Goal: Transaction & Acquisition: Purchase product/service

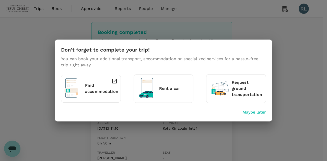
drag, startPoint x: 257, startPoint y: 113, endPoint x: 249, endPoint y: 112, distance: 7.3
click at [257, 113] on p "Maybe later" at bounding box center [254, 112] width 24 height 6
click at [249, 112] on p "Maybe later" at bounding box center [254, 112] width 24 height 6
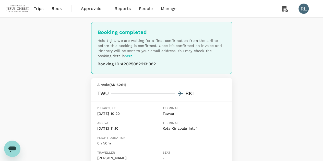
click at [56, 8] on span "Book" at bounding box center [57, 9] width 10 height 6
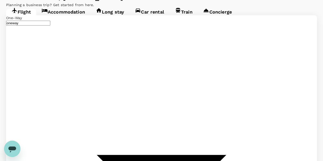
type input "Tawau (TWU)"
type input "Kota Kinabalu Intl (BKI)"
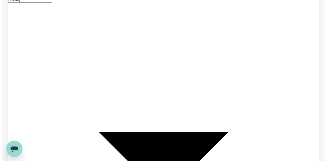
scroll to position [51, 0]
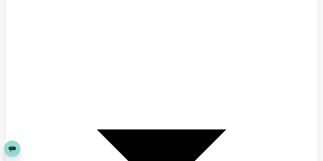
type input "Tawau (TWU)"
type input "Kota Kinabalu Intl (BKI)"
type input "Tawau (TWU)"
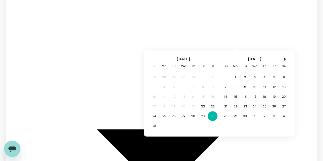
click at [244, 77] on div "2" at bounding box center [245, 78] width 10 height 10
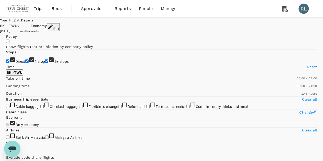
type input "480"
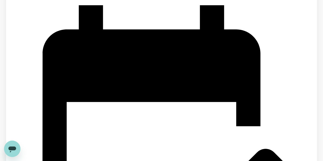
scroll to position [548, 0]
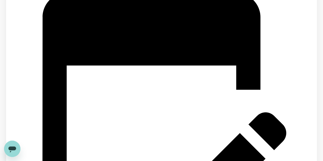
scroll to position [616, 0]
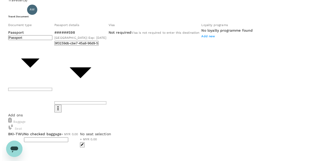
scroll to position [51, 0]
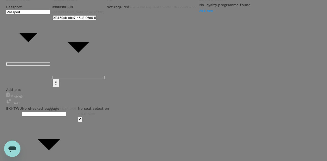
type input "9b357727-6904-47bd-a44e-9a56bf7dfc7a"
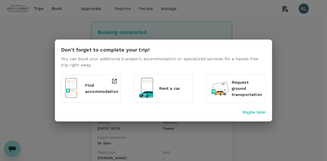
click at [255, 112] on p "Maybe later" at bounding box center [254, 112] width 24 height 6
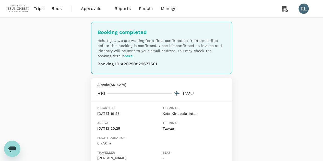
click at [59, 9] on span "Book" at bounding box center [57, 9] width 10 height 6
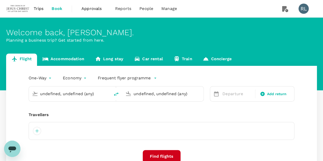
type input "Kota Kinabalu Intl (BKI)"
type input "Tawau (TWU)"
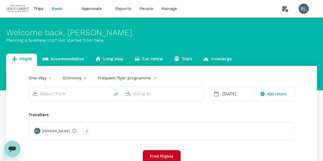
type input "Kota Kinabalu Intl (BKI)"
type input "Tawau (TWU)"
type input "Kota Kinabalu Intl (BKI)"
type input "Tawau (TWU)"
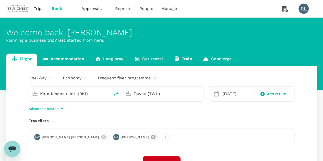
click at [150, 137] on icon at bounding box center [153, 137] width 6 height 6
click at [101, 136] on icon at bounding box center [103, 137] width 5 height 5
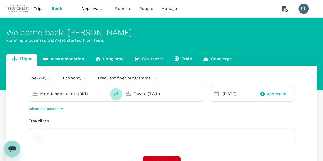
click at [117, 94] on icon "delete" at bounding box center [116, 94] width 6 height 6
type input "Tawau (TWU)"
type input "Kota Kinabalu Intl (BKI)"
click at [100, 94] on div "Tawau (TWU)" at bounding box center [73, 94] width 67 height 8
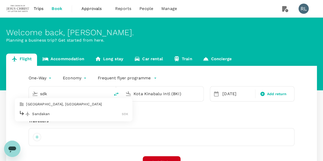
click at [47, 114] on p "Sandakan" at bounding box center [77, 113] width 90 height 5
type input "Sandakan (SDK)"
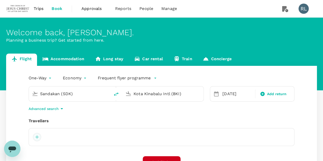
click at [37, 136] on div at bounding box center [37, 137] width 8 height 8
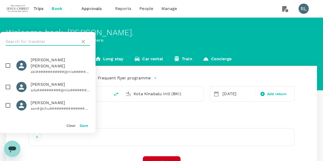
click at [46, 39] on input "text" at bounding box center [42, 42] width 73 height 8
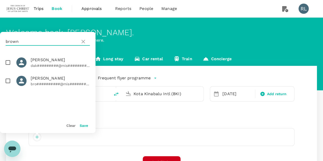
type input "brown"
click at [10, 81] on input "checkbox" at bounding box center [8, 81] width 11 height 11
checkbox input "true"
click at [84, 127] on button "Save" at bounding box center [84, 126] width 8 height 4
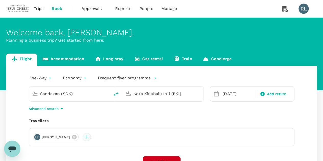
click at [91, 138] on div at bounding box center [87, 137] width 8 height 8
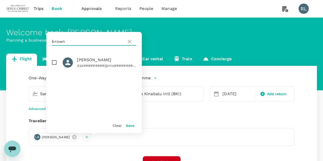
drag, startPoint x: 89, startPoint y: 41, endPoint x: 45, endPoint y: 39, distance: 43.7
click at [45, 39] on div "Welcome back , Robert Burnell . Planning a business trip? Get started from here…" at bounding box center [161, 116] width 323 height 197
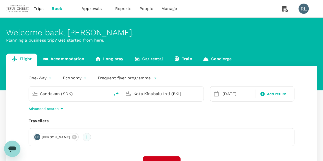
click at [91, 137] on div at bounding box center [87, 137] width 8 height 8
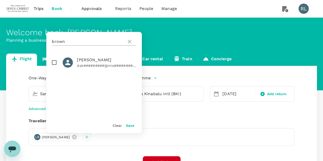
click at [77, 42] on input "brown" at bounding box center [88, 42] width 73 height 8
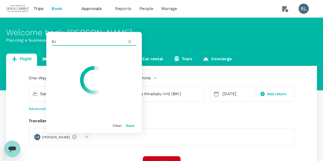
type input "b"
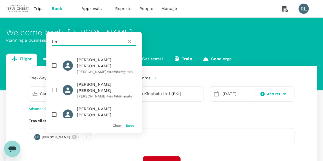
type input "lor"
click at [54, 85] on input "checkbox" at bounding box center [54, 90] width 11 height 11
checkbox input "true"
click at [130, 126] on button "Save" at bounding box center [130, 126] width 8 height 4
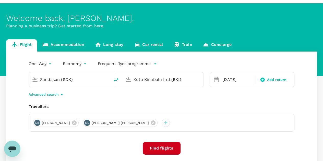
scroll to position [26, 0]
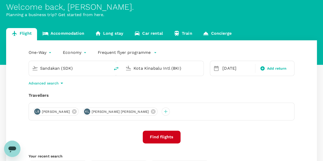
click at [153, 136] on button "Find flights" at bounding box center [162, 137] width 38 height 13
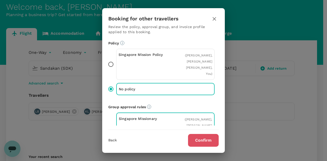
click at [204, 138] on button "Confirm" at bounding box center [203, 140] width 31 height 13
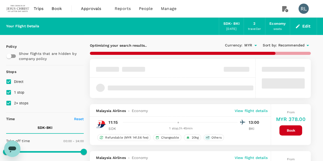
click at [287, 44] on span "Recommended" at bounding box center [291, 46] width 27 height 6
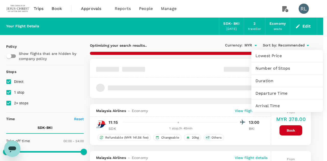
click at [265, 94] on span "Departure Time" at bounding box center [286, 93] width 63 height 6
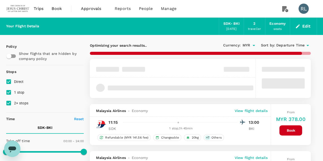
checkbox input "false"
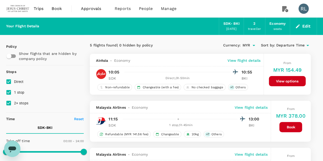
click at [304, 27] on button "Edit" at bounding box center [303, 26] width 18 height 8
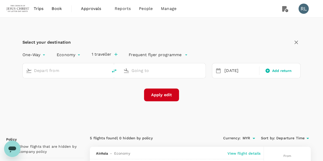
type input "Sandakan (SDK)"
type input "Kota Kinabalu Intl (BKI)"
click at [237, 69] on div "02 Sep" at bounding box center [241, 71] width 36 height 10
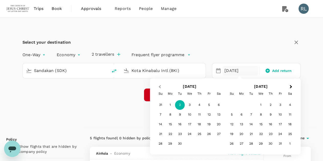
click at [160, 87] on span "Previous Month" at bounding box center [160, 87] width 0 height 6
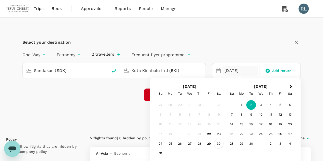
click at [219, 144] on div "30" at bounding box center [219, 144] width 10 height 10
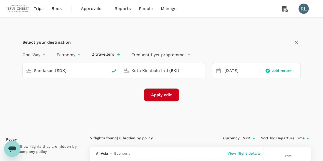
click at [165, 94] on button "Apply edit" at bounding box center [161, 95] width 35 height 13
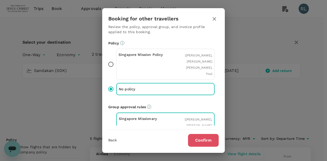
click at [200, 139] on button "Confirm" at bounding box center [203, 140] width 31 height 13
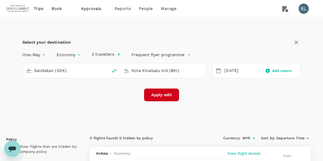
checkbox input "false"
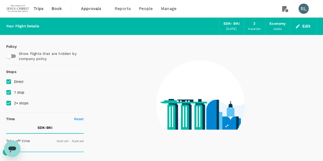
type input "1440"
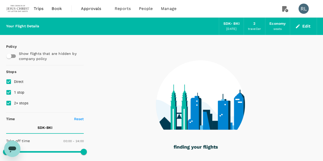
type input "265"
checkbox input "true"
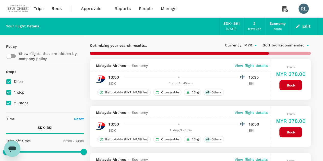
type input "445"
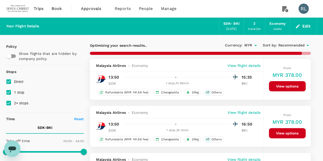
checkbox input "false"
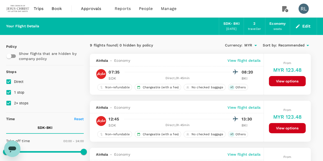
click at [284, 46] on span "Recommended" at bounding box center [291, 46] width 27 height 6
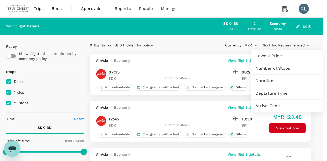
click at [272, 93] on span "Departure Time" at bounding box center [286, 93] width 63 height 6
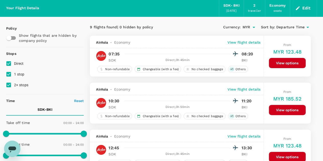
scroll to position [26, 0]
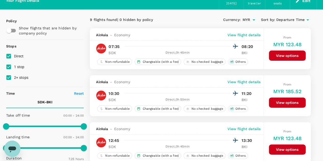
click at [285, 102] on button "View options" at bounding box center [287, 103] width 37 height 10
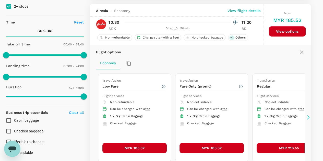
scroll to position [101, 0]
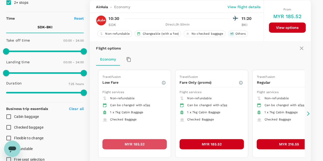
click at [145, 141] on button "MYR 185.52" at bounding box center [134, 144] width 64 height 10
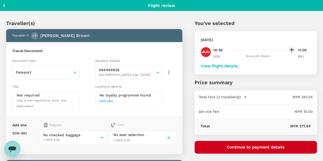
click at [265, 146] on button "Continue to payment details" at bounding box center [256, 147] width 122 height 13
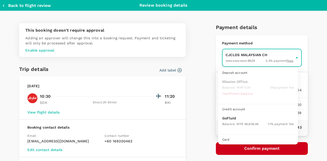
scroll to position [13, 0]
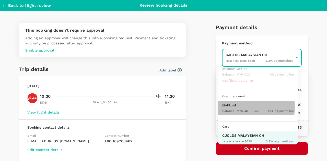
click at [233, 107] on p "GoFluid" at bounding box center [258, 105] width 72 height 5
type input "9b357727-6904-47bd-a44e-9a56bf7dfc7a"
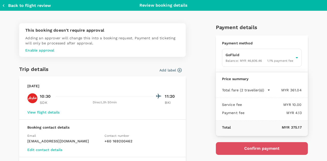
click at [251, 149] on button "Confirm payment" at bounding box center [262, 148] width 92 height 13
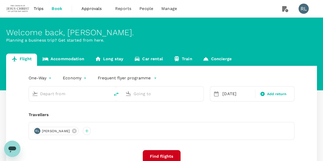
type input "Sandakan (SDK)"
type input "Kota Kinabalu Intl (BKI)"
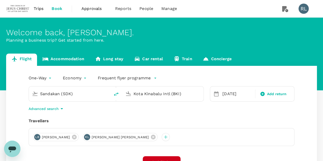
click at [41, 9] on span "Trips" at bounding box center [39, 9] width 10 height 6
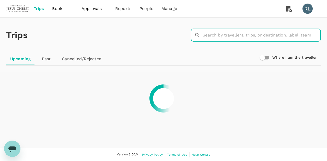
click at [250, 36] on input "text" at bounding box center [262, 35] width 118 height 13
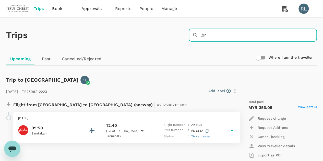
type input "lor"
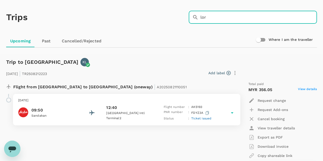
scroll to position [26, 0]
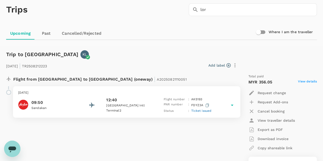
click at [196, 111] on span "Ticket issued" at bounding box center [201, 111] width 20 height 4
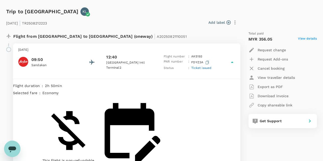
scroll to position [77, 0]
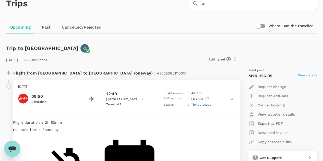
scroll to position [0, 0]
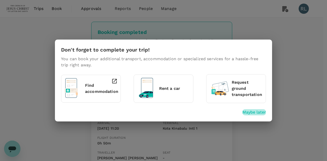
click at [254, 114] on p "Maybe later" at bounding box center [254, 112] width 24 height 6
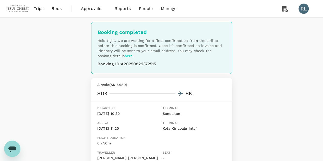
click at [261, 81] on div "Booking completed Hold tight, we are waiting for a final confirmation from the …" at bounding box center [161, 128] width 323 height 221
click at [54, 8] on span "Book" at bounding box center [57, 9] width 10 height 6
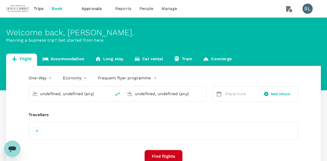
type input "Sandakan (SDK)"
type input "Kota Kinabalu Intl (BKI)"
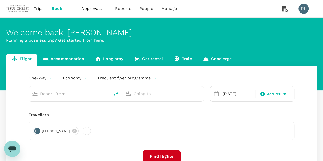
type input "Sandakan (SDK)"
type input "Kota Kinabalu Intl (BKI)"
type input "Sandakan (SDK)"
type input "Kota Kinabalu Intl (BKI)"
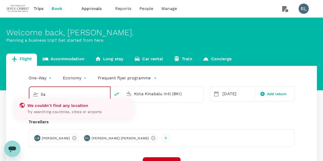
type input "S"
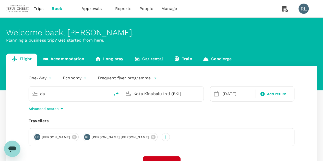
type input "d"
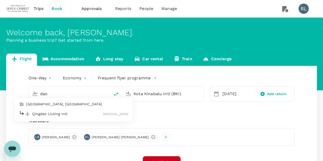
type input "Sandakan (SDK)"
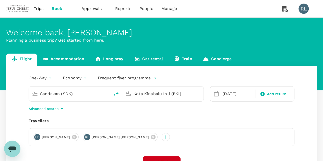
click at [174, 129] on div "LB Lincoln James Brown KL Kyle Tountxawg Lor" at bounding box center [162, 137] width 266 height 18
drag, startPoint x: 137, startPoint y: 137, endPoint x: 108, endPoint y: 138, distance: 29.1
click at [151, 137] on icon at bounding box center [153, 137] width 5 height 5
click at [77, 137] on icon at bounding box center [74, 137] width 5 height 5
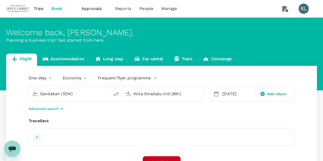
click at [38, 139] on div at bounding box center [37, 137] width 8 height 8
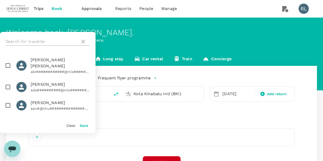
click at [38, 39] on input "text" at bounding box center [42, 42] width 73 height 8
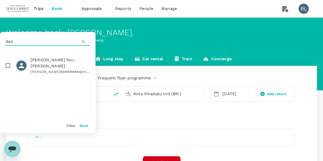
type input "dao"
click at [7, 64] on input "checkbox" at bounding box center [8, 65] width 11 height 11
checkbox input "true"
click at [82, 125] on button "Save" at bounding box center [84, 126] width 8 height 4
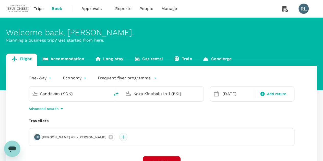
click at [119, 137] on div at bounding box center [123, 137] width 8 height 8
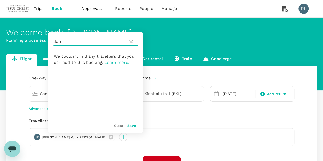
drag, startPoint x: 75, startPoint y: 42, endPoint x: 47, endPoint y: 38, distance: 28.3
click at [47, 38] on div "Welcome back , Robert Burnell . Planning a business trip? Get started from here…" at bounding box center [161, 116] width 323 height 197
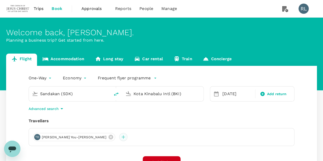
click at [119, 137] on div at bounding box center [123, 137] width 8 height 8
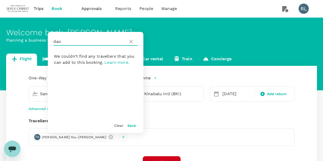
click at [77, 42] on input "dao" at bounding box center [89, 42] width 73 height 8
type input "d"
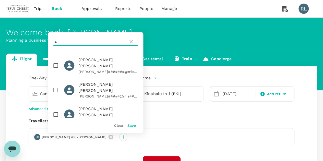
type input "lor"
click at [57, 85] on input "checkbox" at bounding box center [55, 90] width 11 height 11
checkbox input "true"
click at [131, 124] on button "Save" at bounding box center [131, 126] width 8 height 4
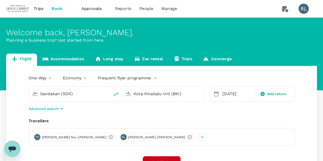
click at [114, 94] on icon "delete" at bounding box center [116, 94] width 6 height 6
type input "Kota Kinabalu Intl (BKI)"
click at [169, 91] on input "Sandakan (SDK)" at bounding box center [163, 94] width 59 height 8
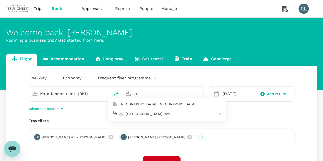
click at [150, 115] on p "[GEOGRAPHIC_DATA] Intl" at bounding box center [171, 113] width 90 height 5
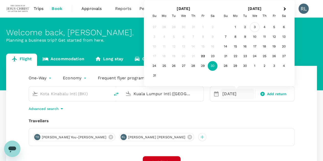
type input "Kuala Lumpur Intl ([GEOGRAPHIC_DATA])"
click at [255, 25] on div "3" at bounding box center [255, 27] width 10 height 10
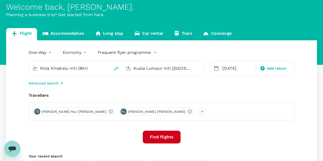
scroll to position [51, 0]
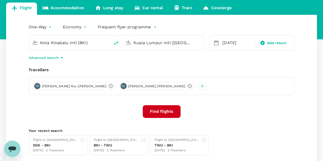
click at [159, 112] on button "Find flights" at bounding box center [162, 111] width 38 height 13
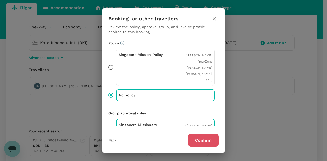
click at [196, 139] on button "Confirm" at bounding box center [203, 140] width 31 height 13
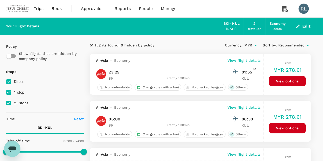
click at [292, 45] on span "Recommended" at bounding box center [291, 46] width 27 height 6
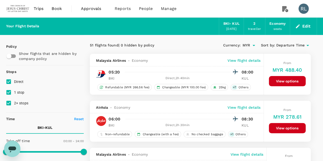
click at [285, 46] on span "Departure Time" at bounding box center [290, 46] width 28 height 6
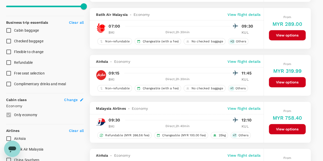
scroll to position [204, 0]
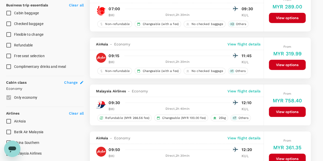
click at [291, 64] on button "View options" at bounding box center [287, 65] width 37 height 10
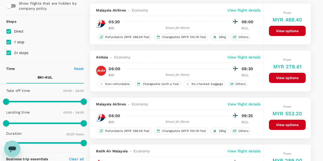
scroll to position [0, 0]
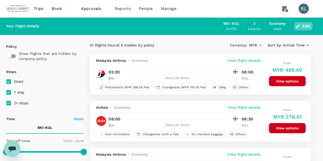
click at [309, 24] on button "Edit" at bounding box center [303, 26] width 18 height 8
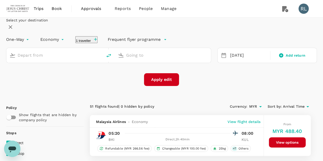
type input "Kota Kinabalu Intl (BKI)"
type input "Kuala Lumpur Intl ([GEOGRAPHIC_DATA])"
click at [100, 42] on icon "button" at bounding box center [97, 39] width 5 height 5
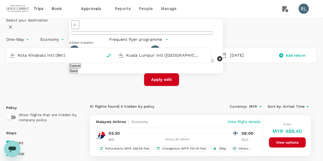
click at [146, 61] on icon at bounding box center [146, 58] width 5 height 5
click at [78, 73] on button "Save" at bounding box center [73, 70] width 9 height 5
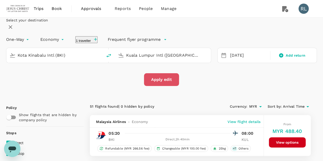
click at [168, 86] on button "Apply edit" at bounding box center [161, 79] width 35 height 13
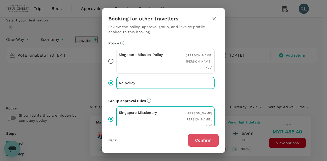
click at [206, 141] on button "Confirm" at bounding box center [203, 140] width 31 height 13
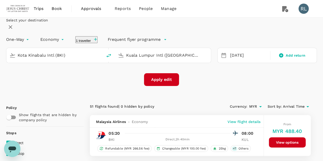
checkbox input "false"
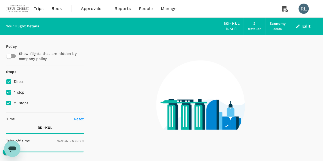
type input "1440"
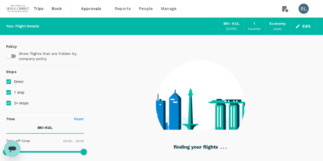
checkbox input "true"
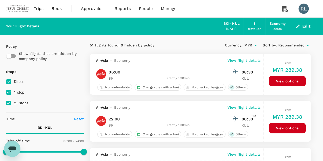
click at [286, 44] on span "Recommended" at bounding box center [291, 46] width 27 height 6
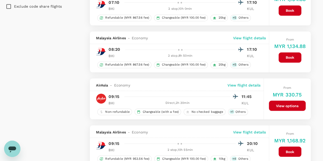
scroll to position [409, 0]
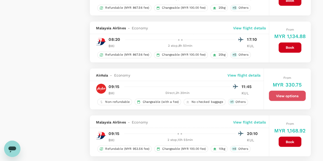
click at [274, 92] on button "View options" at bounding box center [287, 96] width 37 height 10
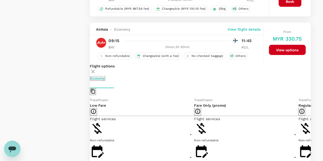
scroll to position [475, 0]
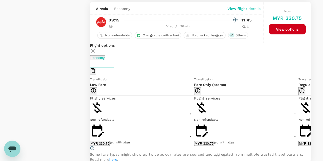
click at [110, 141] on button "MYR 330.75" at bounding box center [100, 143] width 20 height 5
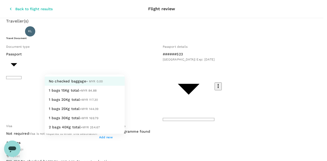
click at [75, 111] on span "1 bags 25Kg total" at bounding box center [64, 109] width 31 height 4
type input "3 - 144.09"
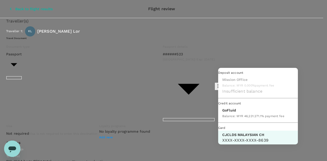
scroll to position [13, 0]
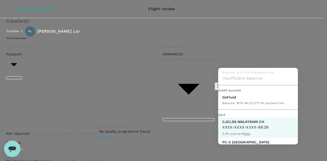
click at [237, 100] on p "GoFluid" at bounding box center [253, 97] width 62 height 5
type input "9b357727-6904-47bd-a44e-9a56bf7dfc7a"
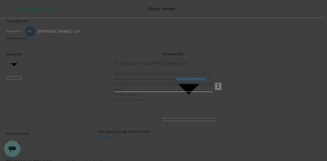
click at [159, 97] on p "Cancel Booking" at bounding box center [163, 94] width 98 height 5
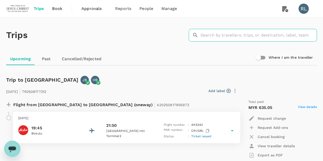
click at [217, 36] on input "text" at bounding box center [259, 35] width 116 height 13
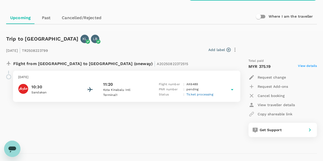
scroll to position [51, 0]
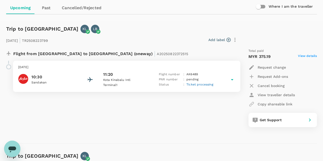
type input "lor"
click at [194, 84] on span "Ticket processing" at bounding box center [200, 85] width 27 height 4
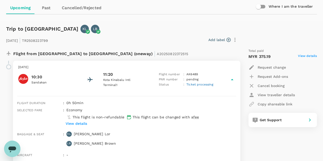
click at [277, 76] on p "Request Add-ons" at bounding box center [273, 76] width 30 height 5
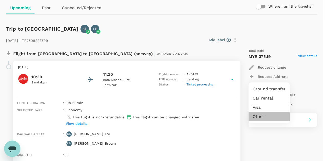
click at [260, 117] on li "Other" at bounding box center [269, 116] width 41 height 9
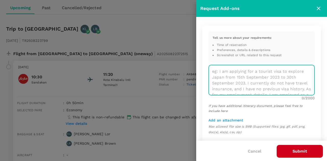
click at [254, 78] on textarea at bounding box center [261, 80] width 106 height 30
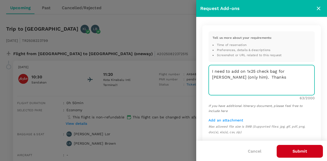
type textarea "I need to add on 1x25 check bag for [PERSON_NAME] (only him). Thanks"
click at [301, 152] on button "Submit" at bounding box center [300, 151] width 46 height 13
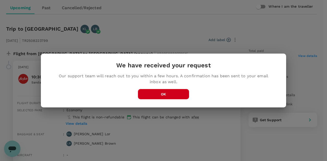
click at [166, 93] on button "OK" at bounding box center [163, 94] width 51 height 10
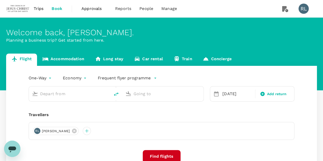
type input "Kota Kinabalu Intl (BKI)"
type input "Kuala Lumpur Intl ([GEOGRAPHIC_DATA])"
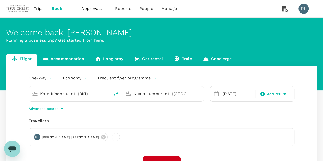
click at [37, 8] on span "Trips" at bounding box center [39, 9] width 10 height 6
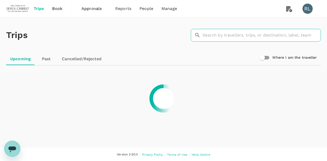
click at [223, 35] on input "text" at bounding box center [262, 35] width 118 height 13
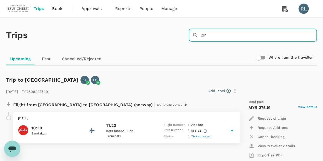
type input "LOR"
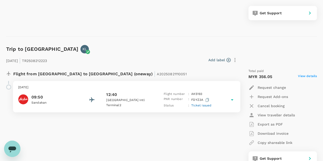
scroll to position [179, 0]
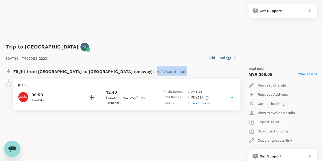
drag, startPoint x: 136, startPoint y: 71, endPoint x: 104, endPoint y: 74, distance: 32.1
click at [104, 74] on div "Flight from [GEOGRAPHIC_DATA] to [GEOGRAPHIC_DATA] (oneway) | A20250821110051" at bounding box center [109, 70] width 193 height 9
copy span "A20250821110051"
click at [204, 104] on span "Ticket issued" at bounding box center [201, 103] width 20 height 4
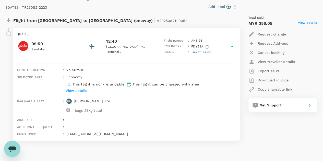
scroll to position [204, 0]
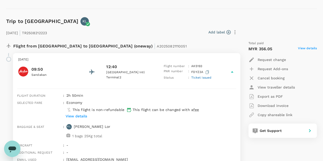
click at [9, 148] on icon "Open messaging window" at bounding box center [12, 150] width 8 height 6
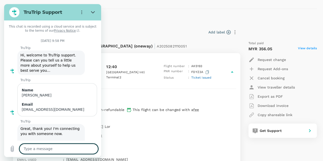
scroll to position [295, 0]
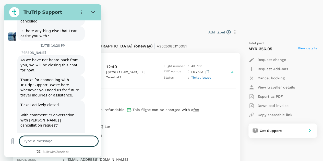
type textarea "a"
type textarea "x"
type textarea "ads"
type textarea "x"
type textarea "adsf"
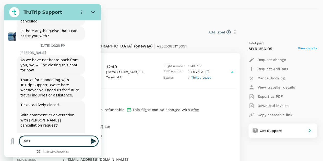
type textarea "x"
type textarea "adsfa"
type textarea "x"
type textarea "adsfas"
type textarea "x"
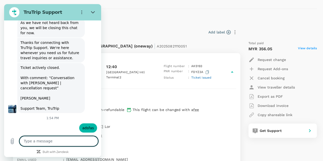
scroll to position [332, 0]
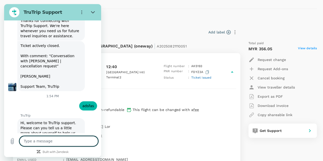
type textarea "x"
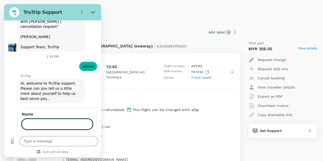
scroll to position [393, 0]
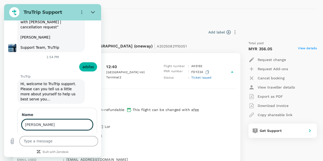
type input "[PERSON_NAME]"
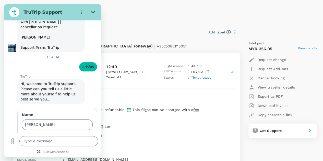
drag, startPoint x: 84, startPoint y: 123, endPoint x: 81, endPoint y: 124, distance: 2.9
click at [84, 136] on span "Next" at bounding box center [84, 139] width 8 height 6
type textarea "x"
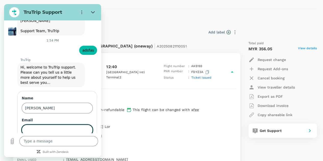
scroll to position [415, 0]
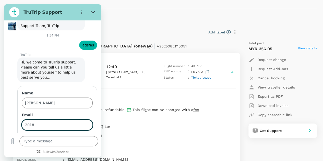
type input "[EMAIL_ADDRESS][DOMAIN_NAME]"
click at [79, 136] on span "Send" at bounding box center [83, 139] width 9 height 6
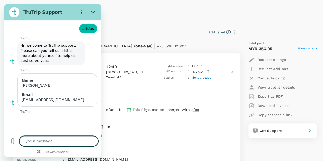
scroll to position [433, 0]
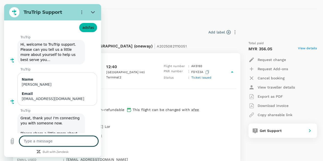
type textarea "x"
click at [53, 142] on textarea at bounding box center [58, 141] width 79 height 10
paste textarea "A20250821110051"
type textarea "A20250821110051"
type textarea "x"
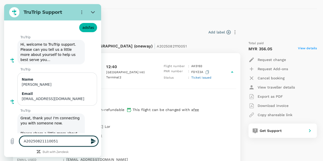
type textarea "A20250821110051"
type textarea "x"
type textarea "A20250821110051"
type textarea "x"
type textarea "A20250821110051 I"
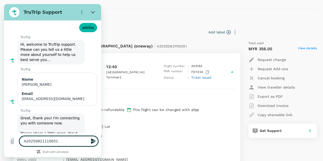
type textarea "x"
type textarea "A20250821110051 Is"
type textarea "x"
type textarea "A20250821110051 Is"
type textarea "x"
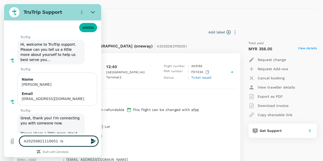
type textarea "A20250821110051 Is i"
type textarea "x"
type textarea "A20250821110051 Is it"
type textarea "x"
type textarea "A20250821110051 Is it"
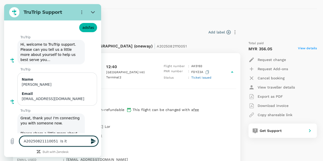
type textarea "x"
type textarea "A20250821110051 Is it p"
type textarea "x"
type textarea "A20250821110051 Is it pi"
type textarea "x"
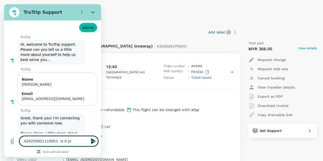
type textarea "A20250821110051 Is it pis"
type textarea "x"
type textarea "A20250821110051 Is it piss"
type textarea "x"
type textarea "A20250821110051 Is it pis"
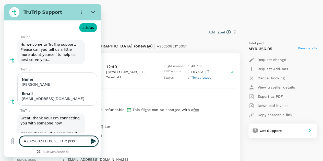
type textarea "x"
type textarea "A20250821110051 Is it pi"
type textarea "x"
type textarea "A20250821110051 Is it p"
type textarea "x"
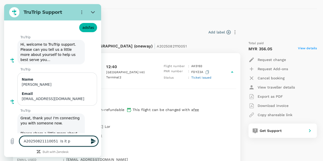
type textarea "A20250821110051 Is it po"
type textarea "x"
type textarea "A20250821110051 Is it pos"
type textarea "x"
type textarea "A20250821110051 Is it poss"
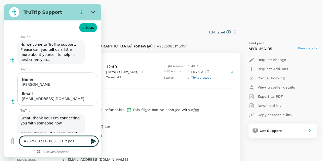
type textarea "x"
type textarea "A20250821110051 Is it possi"
type textarea "x"
type textarea "A20250821110051 Is it possib"
type textarea "x"
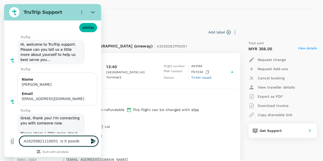
type textarea "A20250821110051 Is it possibl"
type textarea "x"
type textarea "A20250821110051 Is it possible"
type textarea "x"
type textarea "A20250821110051 Is it possible"
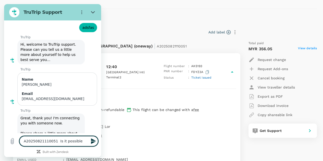
type textarea "x"
type textarea "A20250821110051 Is it possible t"
type textarea "x"
type textarea "A20250821110051 Is it possible to"
type textarea "x"
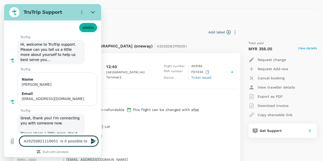
type textarea "A20250821110051 Is it possible to"
type textarea "x"
type textarea "A20250821110051 Is it possible to c"
type textarea "x"
type textarea "A20250821110051 Is it possible to ch"
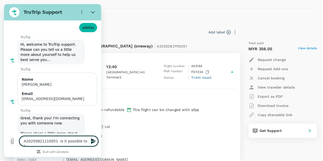
type textarea "x"
type textarea "A20250821110051 Is it possible to cha"
type textarea "x"
type textarea "A20250821110051 Is it possible to chan"
type textarea "x"
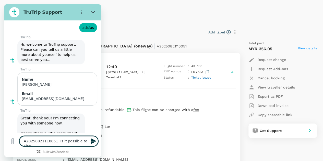
type textarea "A20250821110051 Is it possible to chang"
type textarea "x"
type textarea "A20250821110051 Is it possible to change"
type textarea "x"
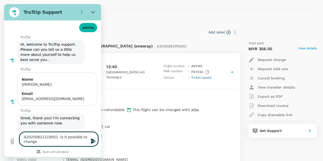
type textarea "A20250821110051 Is it possible to change"
type textarea "x"
type textarea "A20250821110051 Is it possible to change t"
type textarea "x"
type textarea "A20250821110051 Is it possible to change th"
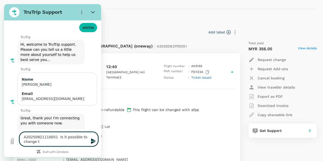
type textarea "x"
type textarea "A20250821110051 Is it possible to change thi"
type textarea "x"
type textarea "A20250821110051 Is it possible to change this"
type textarea "x"
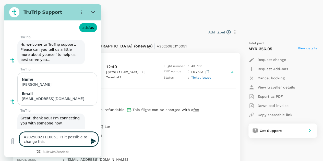
type textarea "A20250821110051 Is it possible to change this"
type textarea "x"
type textarea "A20250821110051 Is it possible to change this f"
type textarea "x"
type textarea "A20250821110051 Is it possible to change this fl"
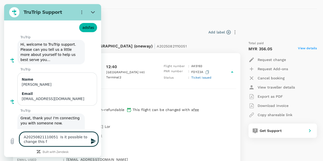
type textarea "x"
type textarea "A20250821110051 Is it possible to change this fli"
type textarea "x"
type textarea "A20250821110051 Is it possible to change this flig"
type textarea "x"
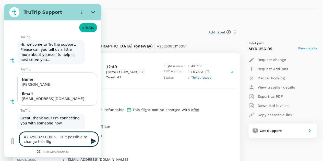
type textarea "A20250821110051 Is it possible to change this fligh"
type textarea "x"
type textarea "A20250821110051 Is it possible to change this fligh"
type textarea "x"
type textarea "A20250821110051 Is it possible to change this fligh f"
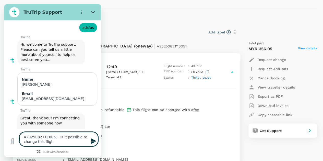
type textarea "x"
type textarea "A20250821110051 Is it possible to change this fligh fo"
type textarea "x"
type textarea "A20250821110051 Is it possible to change this fligh f"
type textarea "x"
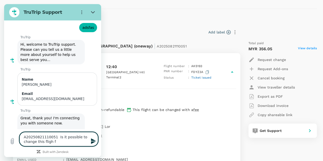
type textarea "A20250821110051 Is it possible to change this fligh"
type textarea "x"
type textarea "A20250821110051 Is it possible to change this fligh"
type textarea "x"
type textarea "A20250821110051 Is it possible to change this flight"
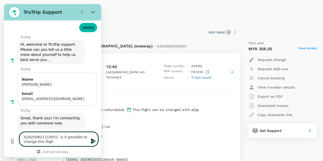
type textarea "x"
type textarea "A20250821110051 Is it possible to change this flight"
type textarea "x"
type textarea "A20250821110051 Is it possible to change this flight f"
type textarea "x"
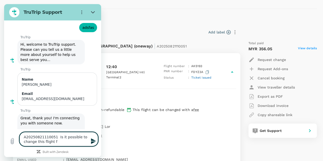
type textarea "A20250821110051 Is it possible to change this flight fo"
type textarea "x"
type textarea "A20250821110051 Is it possible to change this flight for"
type textarea "x"
type textarea "A20250821110051 Is it possible to change this flight for"
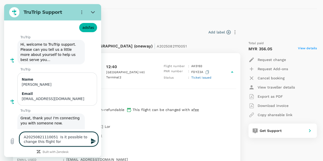
type textarea "x"
type textarea "A20250821110051 Is it possible to change this flight for M"
type textarea "x"
type textarea "A20250821110051 Is it possible to change this flight for Mr"
type textarea "x"
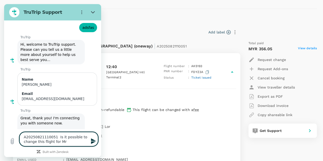
type textarea "A20250821110051 Is it possible to change this flight for Mr"
type textarea "x"
type textarea "A20250821110051 Is it possible to change this flight for Mr L"
type textarea "x"
type textarea "A20250821110051 Is it possible to change this flight for Mr Lo"
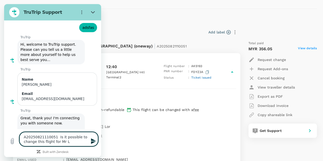
type textarea "x"
type textarea "A20250821110051 Is it possible to change this flight for Mr Lor"
type textarea "x"
type textarea "A20250821110051 Is it possible to change this flight for Mr Lor"
type textarea "x"
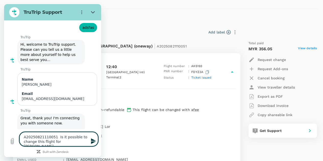
type textarea "A20250821110051 Is it possible to change this flight for Mr Lor ("
type textarea "x"
type textarea "A20250821110051 Is it possible to change this flight for Mr Lor (S"
type textarea "x"
type textarea "A20250821110051 Is it possible to change this flight for Mr Lor (SD"
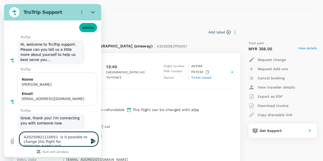
type textarea "x"
type textarea "A20250821110051 Is it possible to change this flight for Mr Lor (SDK"
type textarea "x"
type textarea "A20250821110051 Is it possible to change this flight for Mr Lor (SDK-"
type textarea "x"
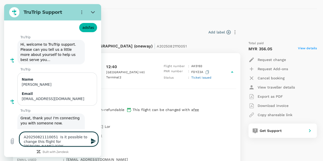
type textarea "A20250821110051 Is it possible to change this flight for Mr Lor (SDK-K"
type textarea "x"
type textarea "A20250821110051 Is it possible to change this flight for Mr Lor (SDK-KU"
type textarea "x"
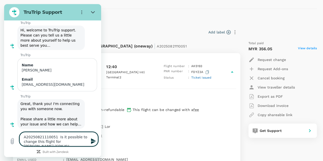
type textarea "A20250821110051 Is it possible to change this flight for Mr Lor (SDK-KUL"
type textarea "x"
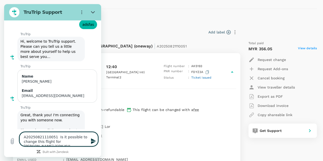
type textarea "A20250821110051 Is it possible to change this flight for Mr Lor (SDK-KUL)"
type textarea "x"
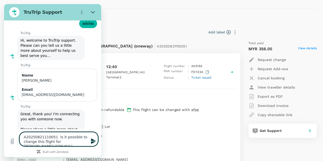
type textarea "A20250821110051 Is it possible to change this flight for Mr Lor (SDK-KUL)"
type textarea "x"
type textarea "A20250821110051 Is it possible to change this flight for Mr Lor (SDK-KUL) o"
type textarea "x"
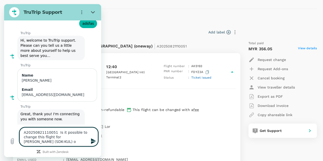
scroll to position [441, 0]
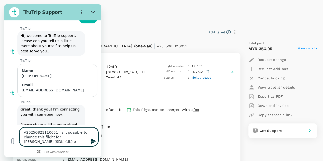
type textarea "A20250821110051 Is it possible to change this flight for Mr Lor (SDK-KUL) on"
type textarea "x"
type textarea "A20250821110051 Is it possible to change this flight for Mr Lor (SDK-KUL) on"
type textarea "x"
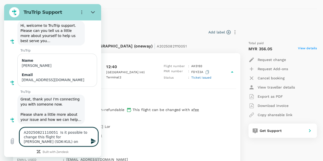
scroll to position [451, 0]
type textarea "A20250821110051 Is it possible to change this flight for Mr Lor (SDK-KUL) on 9"
type textarea "x"
type textarea "A20250821110051 Is it possible to change this flight for Mr Lor (SDK-KUL) on 9/"
type textarea "x"
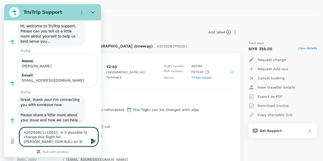
type textarea "A20250821110051 Is it possible to change this flight for Mr Lor (SDK-KUL) on 9/3"
type textarea "x"
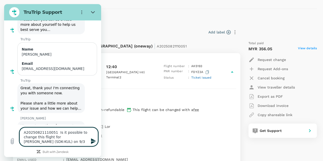
type textarea "A20250821110051 Is it possible to change this flight for Mr Lor (SDK-KUL) on 9/3"
type textarea "x"
type textarea "A20250821110051 Is it possible to change this flight for Mr Lor (SDK-KUL) on 9/…"
type textarea "x"
type textarea "A20250821110051 Is it possible to change this flight for Mr Lor (SDK-KUL) on 9/…"
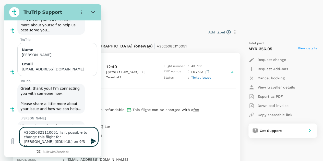
scroll to position [463, 0]
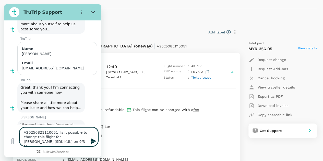
type textarea "A20250821110051 Is it possible to change this flight for Mr Lor (SDK-KUL) on 9/…"
type textarea "x"
type textarea "A20250821110051 Is it possible to change this flight for Mr Lor (SDK-KUL) on 9/…"
type textarea "x"
type textarea "A20250821110051 Is it possible to change this flight for Mr Lor (SDK-KUL) on 9/…"
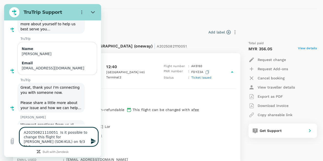
type textarea "x"
type textarea "A20250821110051 Is it possible to change this flight for Mr Lor (SDK-KUL) on 9/…"
type textarea "x"
type textarea "A20250821110051 Is it possible to change this flight for Mr Lor (SDK-KUL) on 9/…"
type textarea "x"
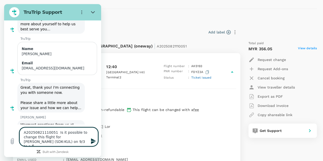
type textarea "A20250821110051 Is it possible to change this flight for Mr Lor (SDK-KUL) on 9/…"
type textarea "x"
type textarea "A20250821110051 Is it possible to change this flight for Mr Lor (SDK-KUL) on 9/…"
type textarea "x"
type textarea "A20250821110051 Is it possible to change this flight for Mr Lor (SDK-KUL) on 9/…"
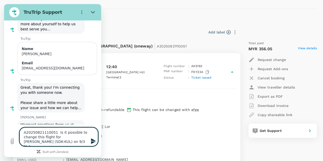
type textarea "x"
type textarea "A20250821110051 Is it possible to change this flight for Mr Lor (SDK-KUL) on 9/…"
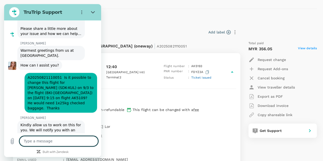
scroll to position [537, 0]
click at [54, 141] on textarea at bounding box center [58, 141] width 79 height 10
click at [55, 140] on textarea at bounding box center [58, 141] width 79 height 10
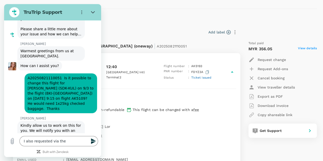
scroll to position [574, 0]
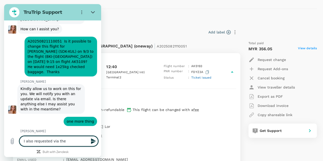
drag, startPoint x: 67, startPoint y: 141, endPoint x: 5, endPoint y: 143, distance: 61.6
click at [5, 143] on div "Type a message I also requested via the x" at bounding box center [52, 141] width 97 height 16
paste textarea "A20250822372515"
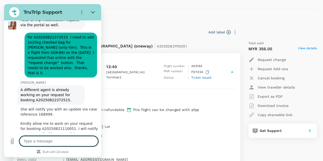
scroll to position [698, 0]
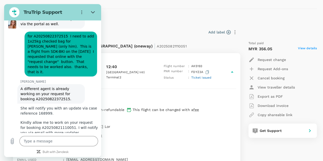
click at [140, 133] on div "Baggage & seat : KL Kyle Tountxawg Lor 1 bags 25Kg total" at bounding box center [125, 131] width 221 height 19
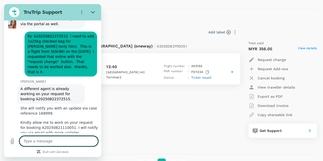
click at [85, 142] on textarea at bounding box center [58, 141] width 79 height 10
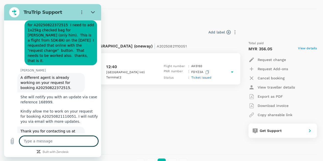
scroll to position [711, 0]
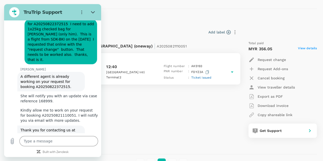
click at [200, 107] on div "Flight from Malaysia to Malaysia (oneway) | A20250821110051 Wednesday, 03 Sep 2…" at bounding box center [120, 89] width 236 height 105
click at [187, 111] on div "Flight from Malaysia to Malaysia (oneway) | A20250821110051 Wednesday, 03 Sep 2…" at bounding box center [120, 89] width 236 height 105
click at [91, 11] on icon "Close" at bounding box center [93, 12] width 4 height 4
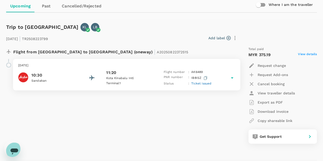
scroll to position [0, 0]
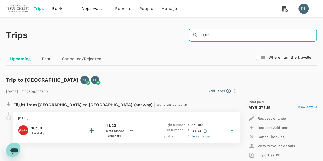
drag, startPoint x: 235, startPoint y: 33, endPoint x: 191, endPoint y: 36, distance: 43.3
click at [191, 36] on div "​ LOR ​" at bounding box center [253, 35] width 128 height 13
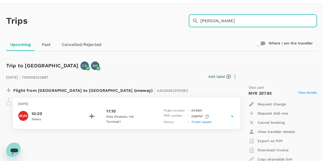
scroll to position [26, 0]
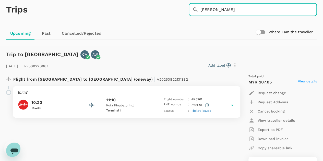
click at [195, 111] on span "Ticket issued" at bounding box center [201, 111] width 20 height 4
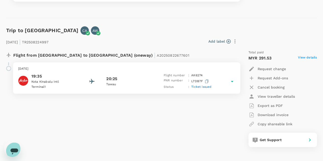
scroll to position [230, 0]
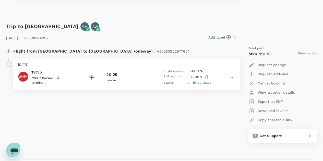
click at [203, 83] on span "Ticket issued" at bounding box center [201, 83] width 20 height 4
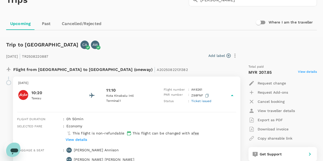
scroll to position [0, 0]
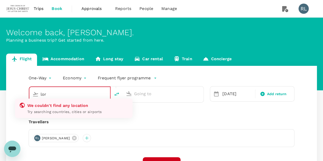
type input "Kota Kinabalu Intl (BKI)"
type input "Kuala Lumpur Intl ([GEOGRAPHIC_DATA])"
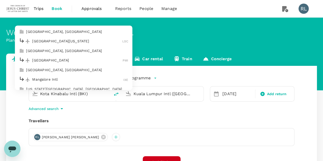
type input "Kota Kinabalu Intl (BKI)"
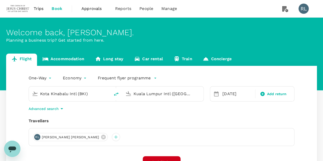
click at [179, 123] on div "Travellers" at bounding box center [162, 121] width 266 height 6
click at [39, 8] on span "Trips" at bounding box center [39, 9] width 10 height 6
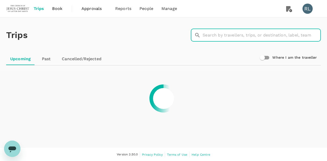
click at [220, 36] on input "text" at bounding box center [262, 35] width 118 height 13
type input "lor"
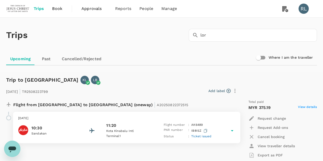
click at [12, 150] on icon "Open messaging window" at bounding box center [12, 150] width 8 height 6
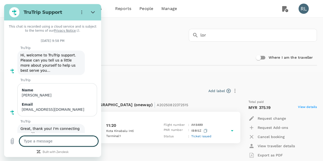
scroll to position [527, 0]
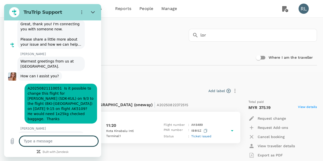
type textarea "o"
type textarea "x"
type textarea "on"
type textarea "x"
type textarea "one"
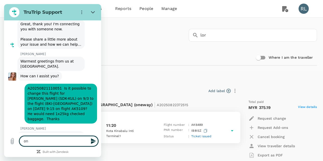
type textarea "x"
type textarea "one"
type textarea "x"
type textarea "one m"
type textarea "x"
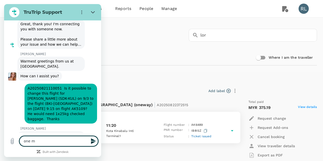
type textarea "one mo"
type textarea "x"
type textarea "one mor"
type textarea "x"
type textarea "one more"
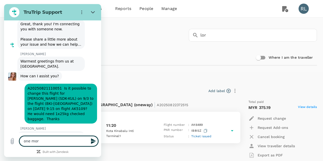
type textarea "x"
type textarea "one more"
type textarea "x"
type textarea "one more t"
type textarea "x"
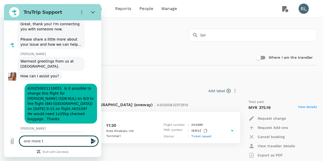
type textarea "one more th"
type textarea "x"
type textarea "one more thi"
type textarea "x"
type textarea "one more thin"
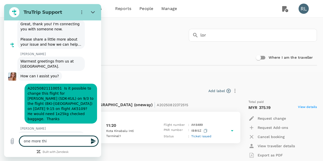
type textarea "x"
type textarea "one more thing"
type textarea "x"
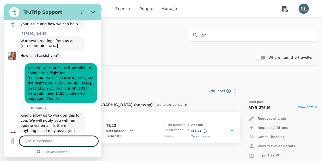
scroll to position [547, 0]
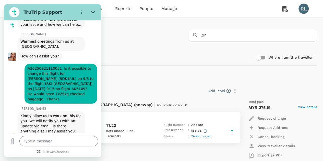
click at [166, 70] on div "Trip to [GEOGRAPHIC_DATA] KL LB [DATE] | TR2508223799 Add label Flight from [GE…" at bounding box center [159, 141] width 315 height 146
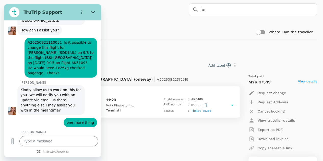
scroll to position [574, 0]
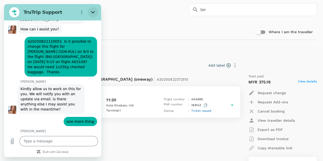
click at [94, 10] on icon "Close" at bounding box center [93, 12] width 4 height 4
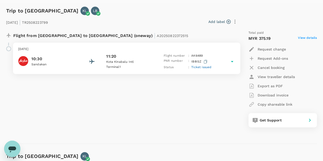
scroll to position [77, 0]
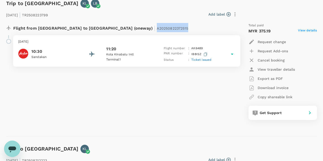
drag, startPoint x: 136, startPoint y: 29, endPoint x: 103, endPoint y: 29, distance: 32.7
click at [103, 29] on div "Flight from [GEOGRAPHIC_DATA] to [GEOGRAPHIC_DATA] (oneway) | A20250822372515" at bounding box center [109, 27] width 193 height 9
copy span "A20250822372515"
click at [197, 59] on span "Ticket issued" at bounding box center [201, 60] width 20 height 4
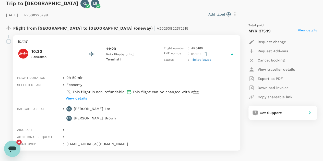
scroll to position [0, 0]
type textarea "x"
